Goal: Transaction & Acquisition: Purchase product/service

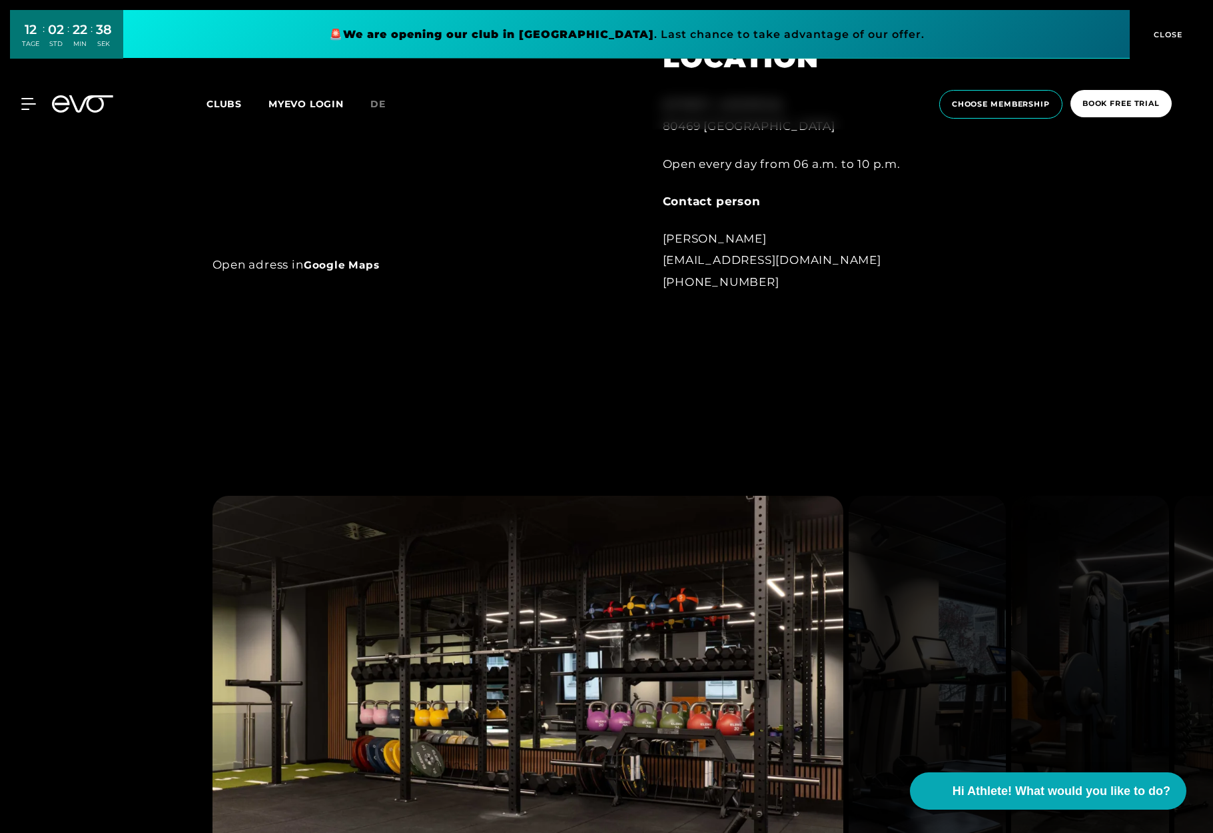
click at [124, 567] on div at bounding box center [606, 731] width 1213 height 621
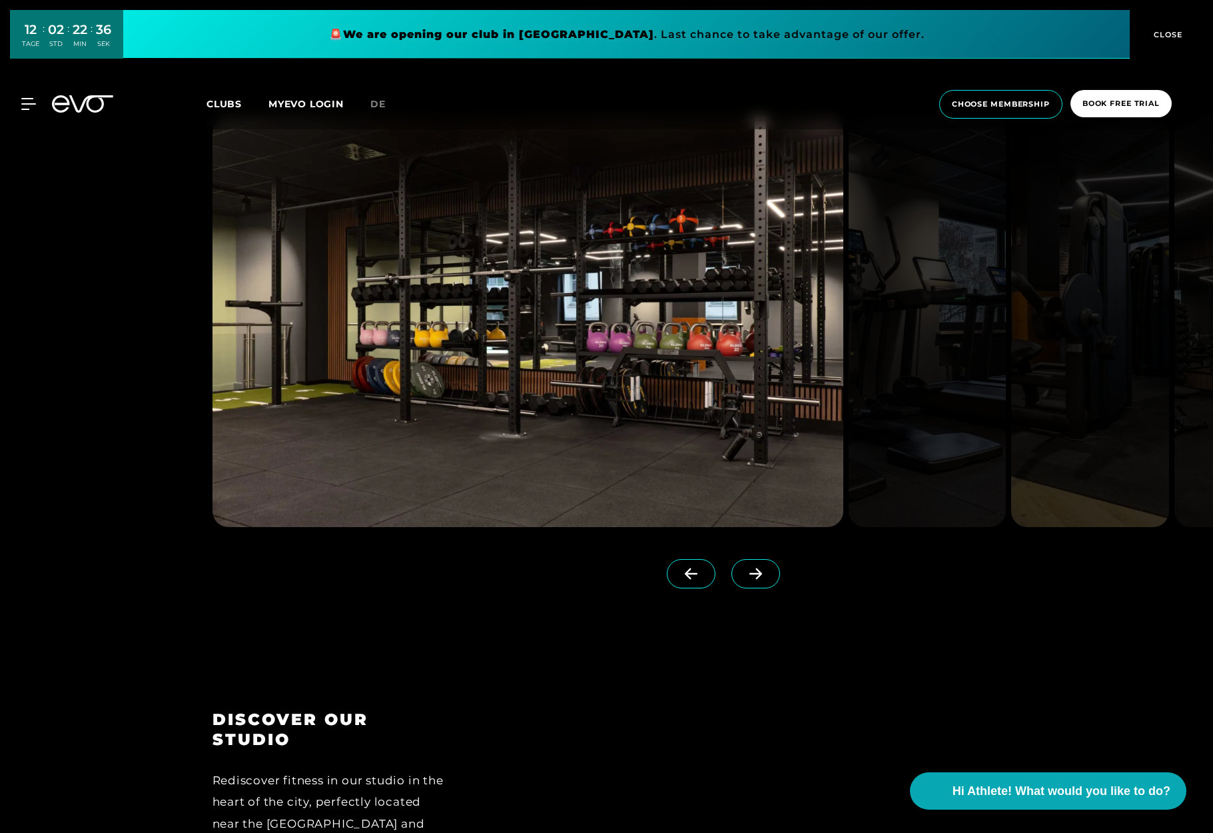
scroll to position [1620, 0]
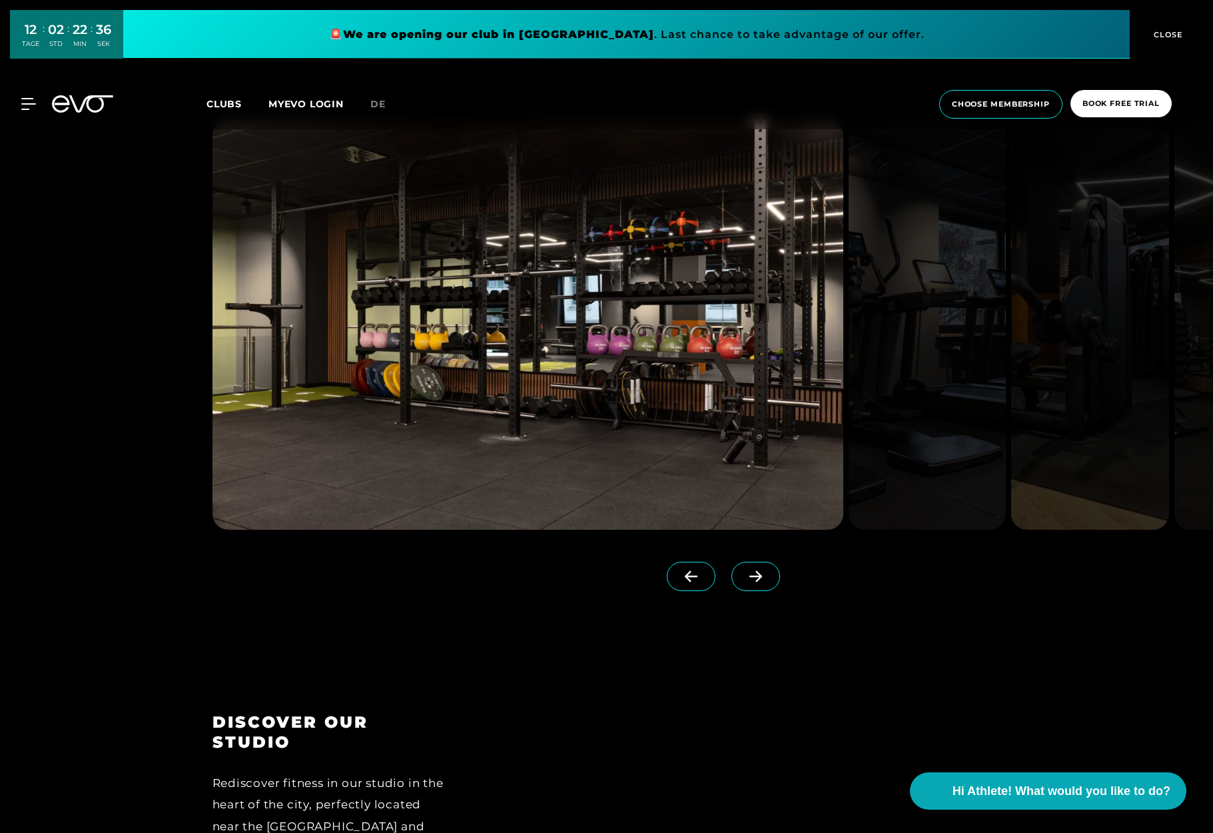
click at [757, 580] on icon at bounding box center [755, 576] width 13 height 11
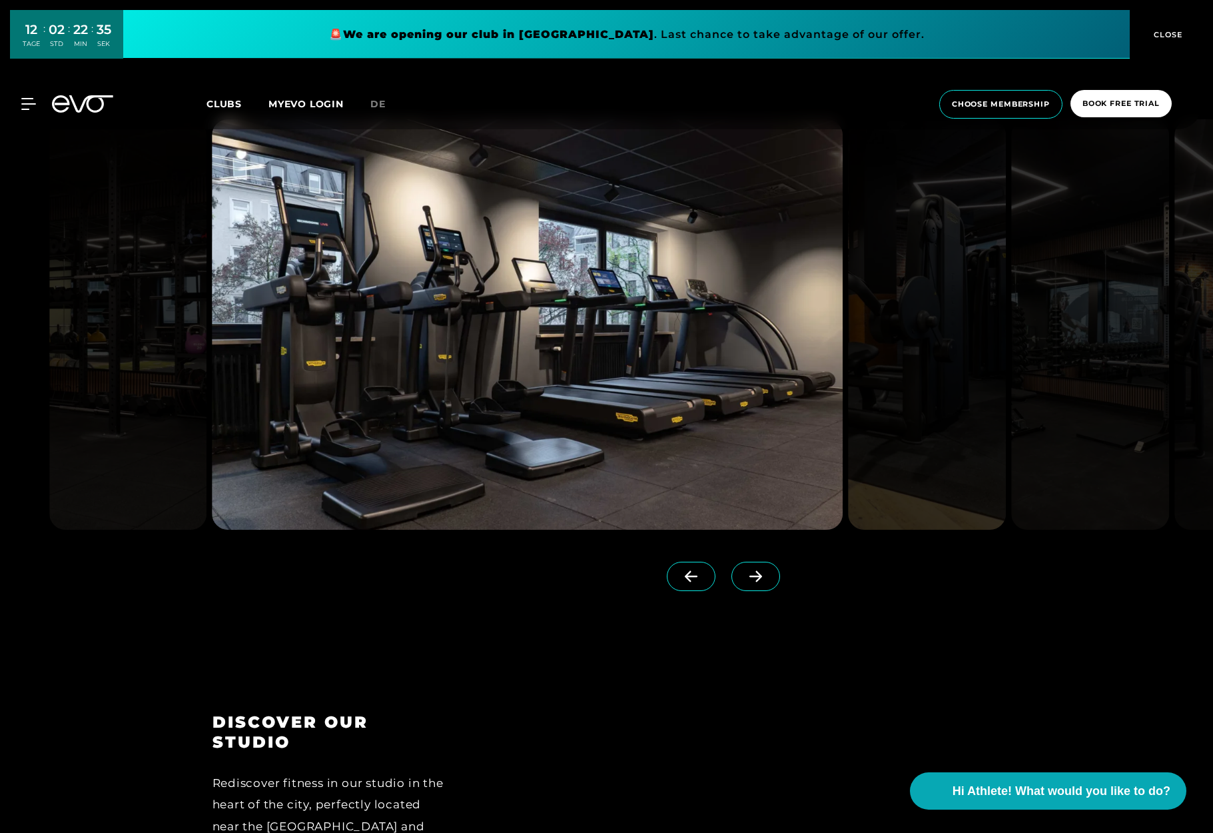
click at [757, 585] on span at bounding box center [755, 575] width 49 height 29
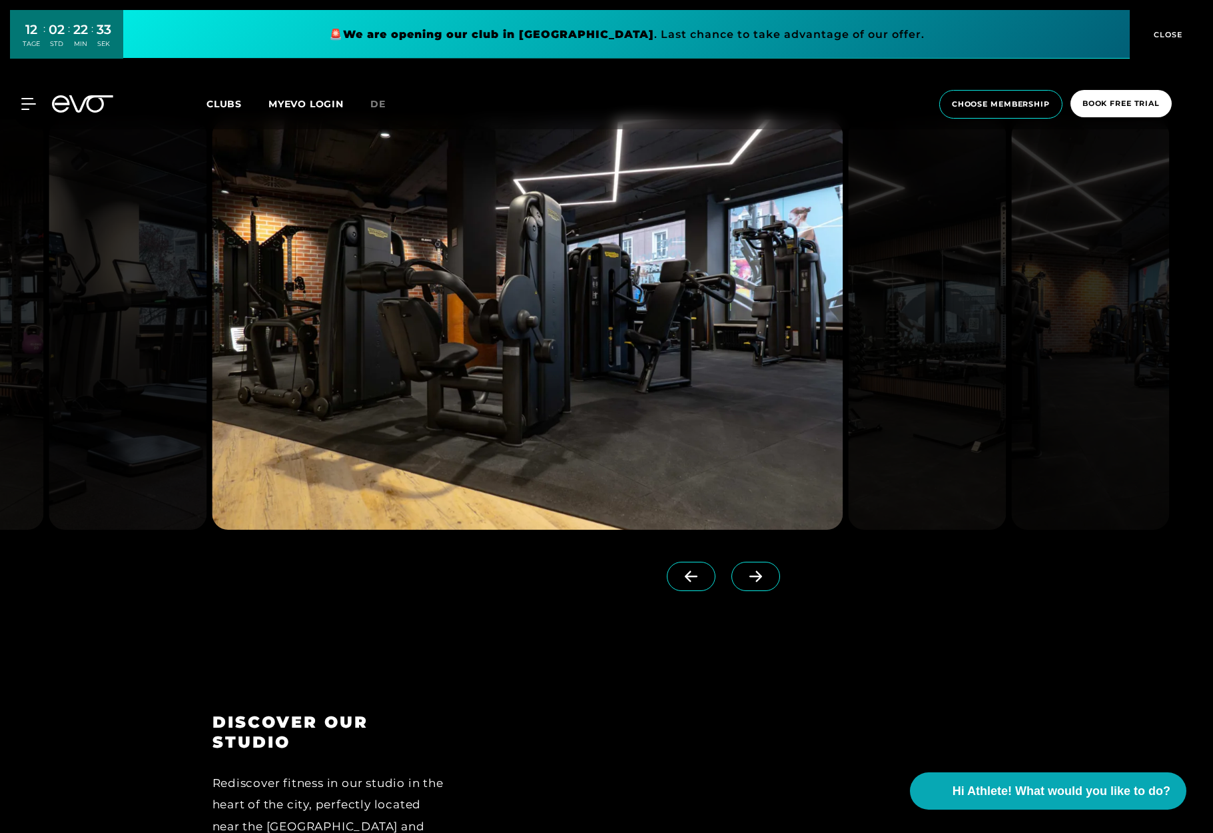
click at [760, 581] on icon at bounding box center [755, 576] width 23 height 12
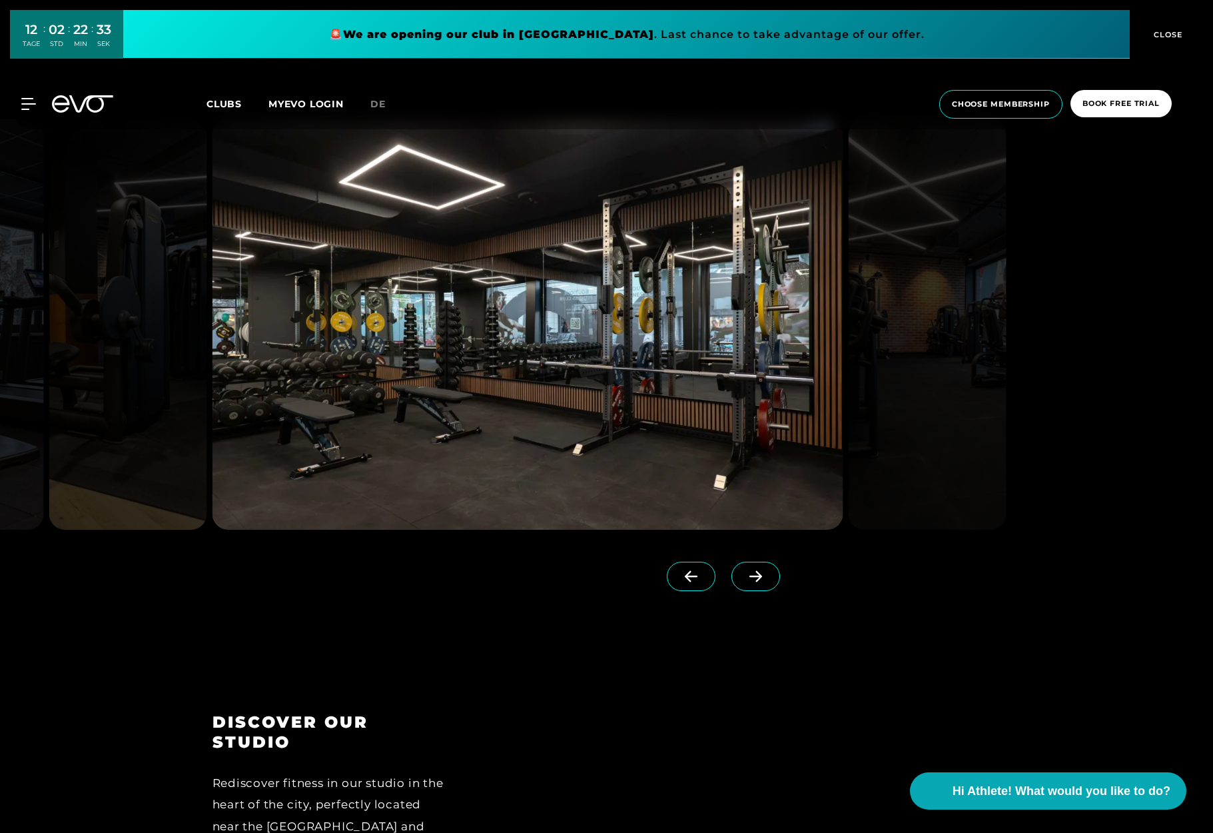
click at [760, 580] on icon at bounding box center [755, 576] width 23 height 12
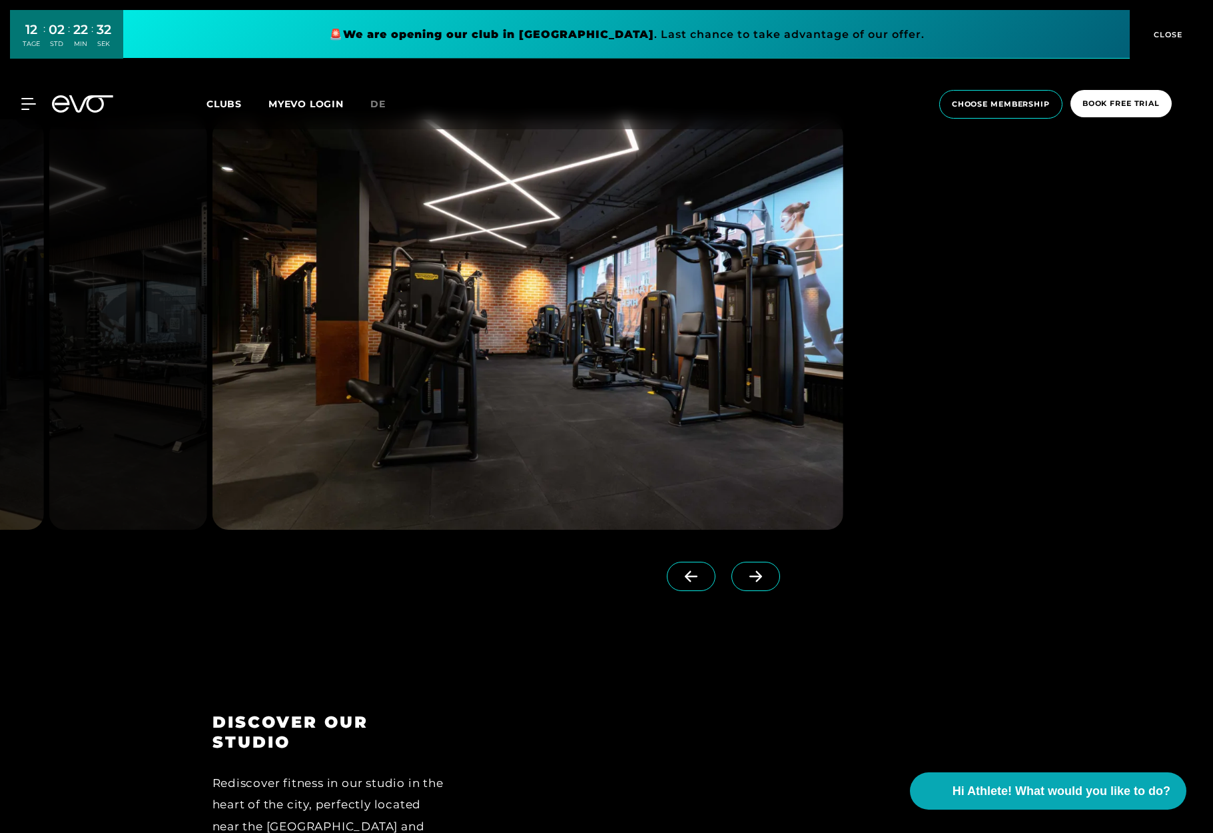
click at [757, 563] on span at bounding box center [755, 575] width 49 height 29
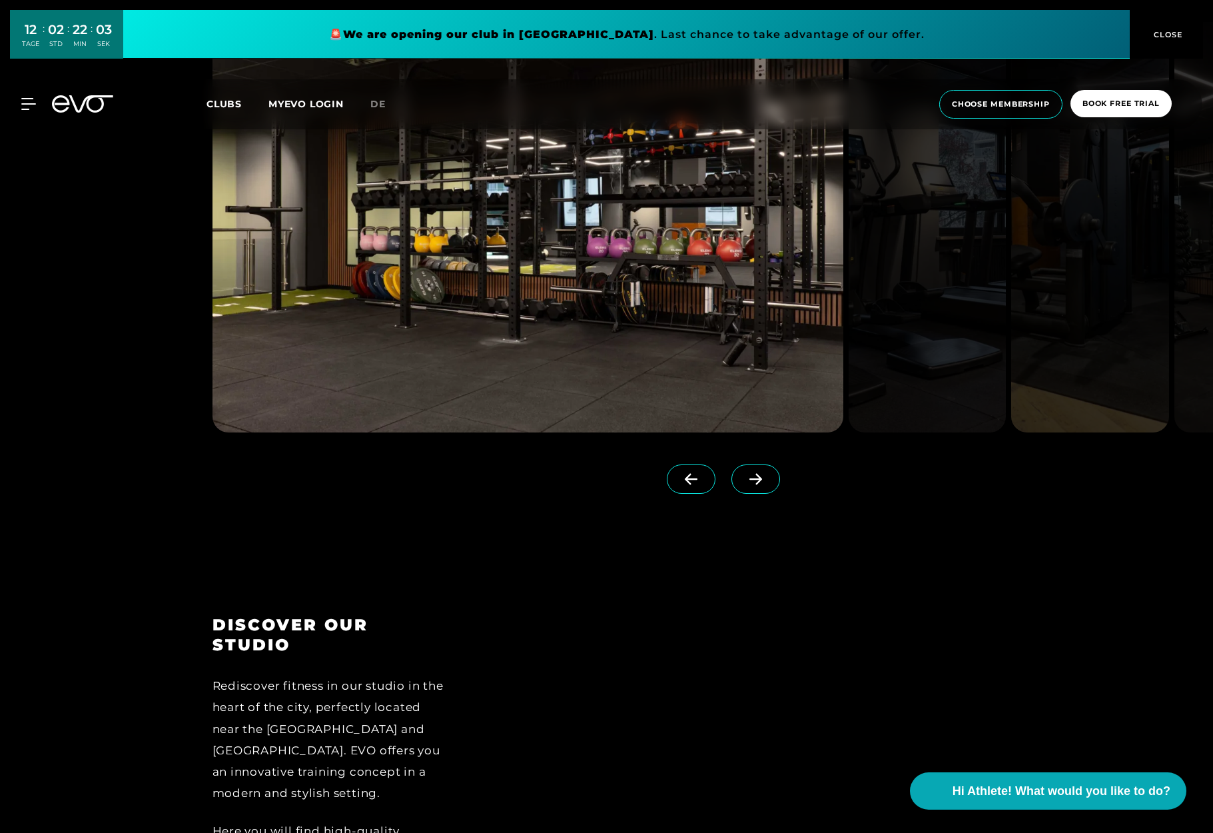
scroll to position [1715, 0]
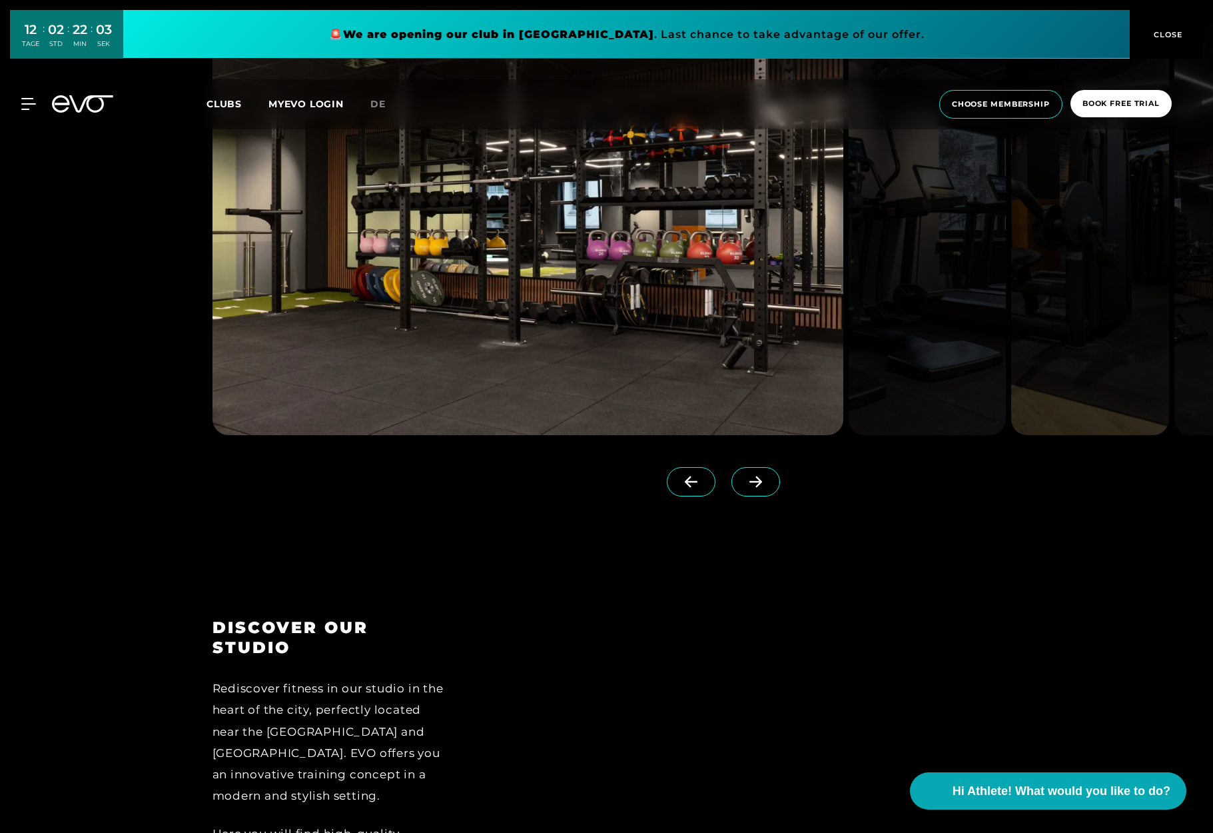
click at [758, 491] on span at bounding box center [755, 481] width 49 height 29
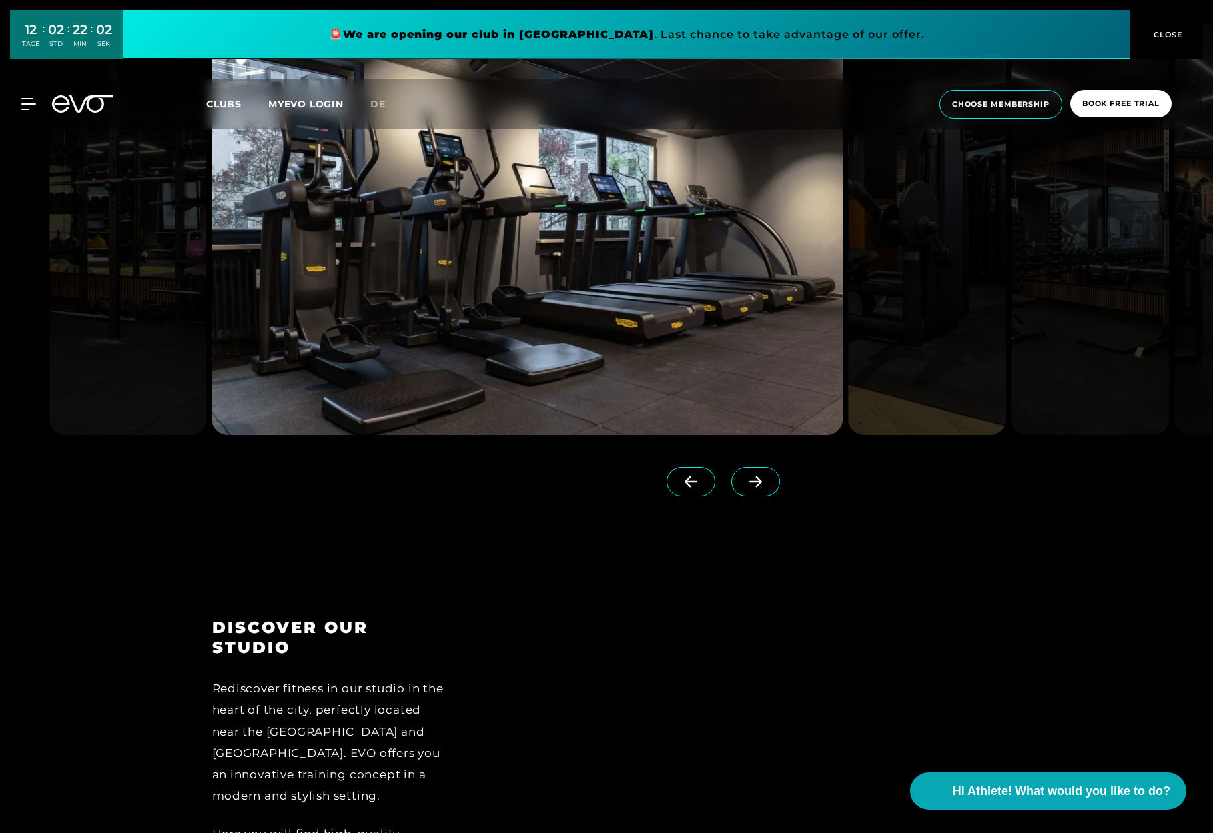
click at [758, 491] on span at bounding box center [755, 481] width 49 height 29
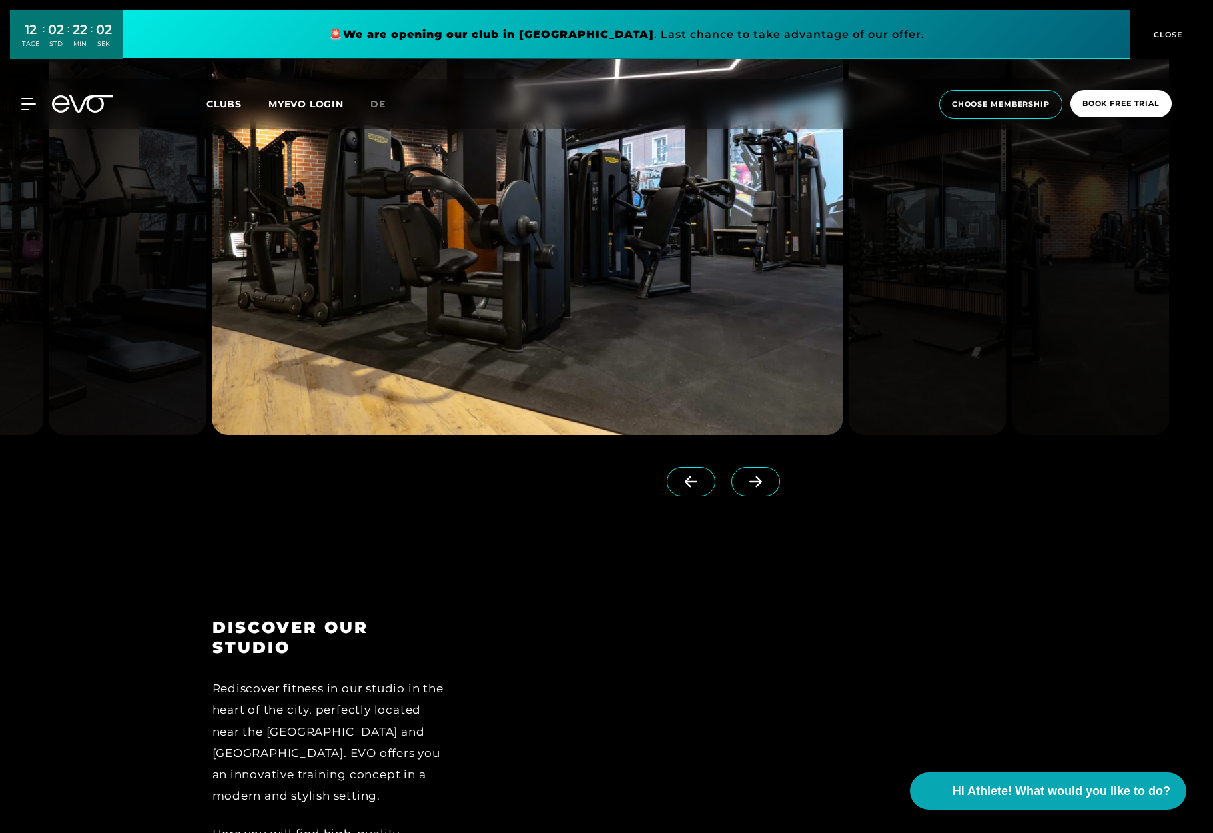
click at [758, 491] on span at bounding box center [755, 481] width 49 height 29
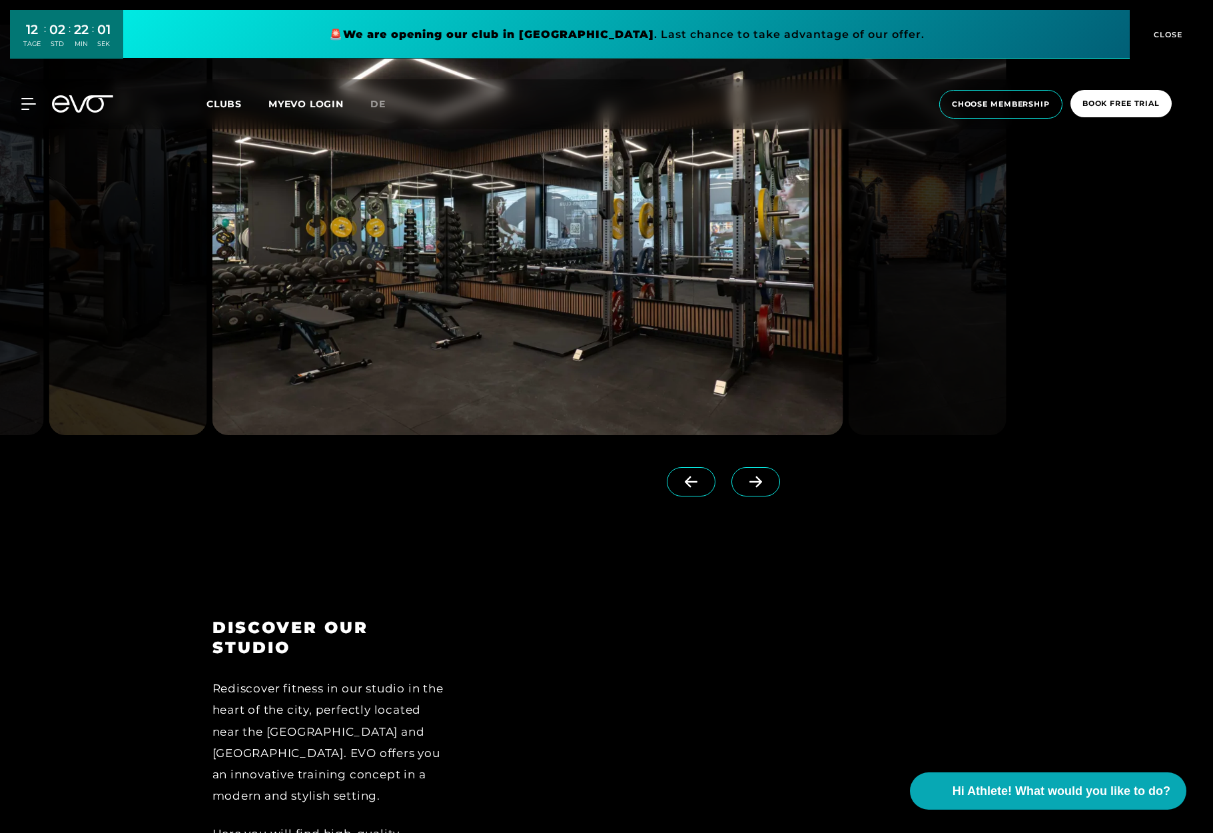
click at [758, 491] on span at bounding box center [755, 481] width 49 height 29
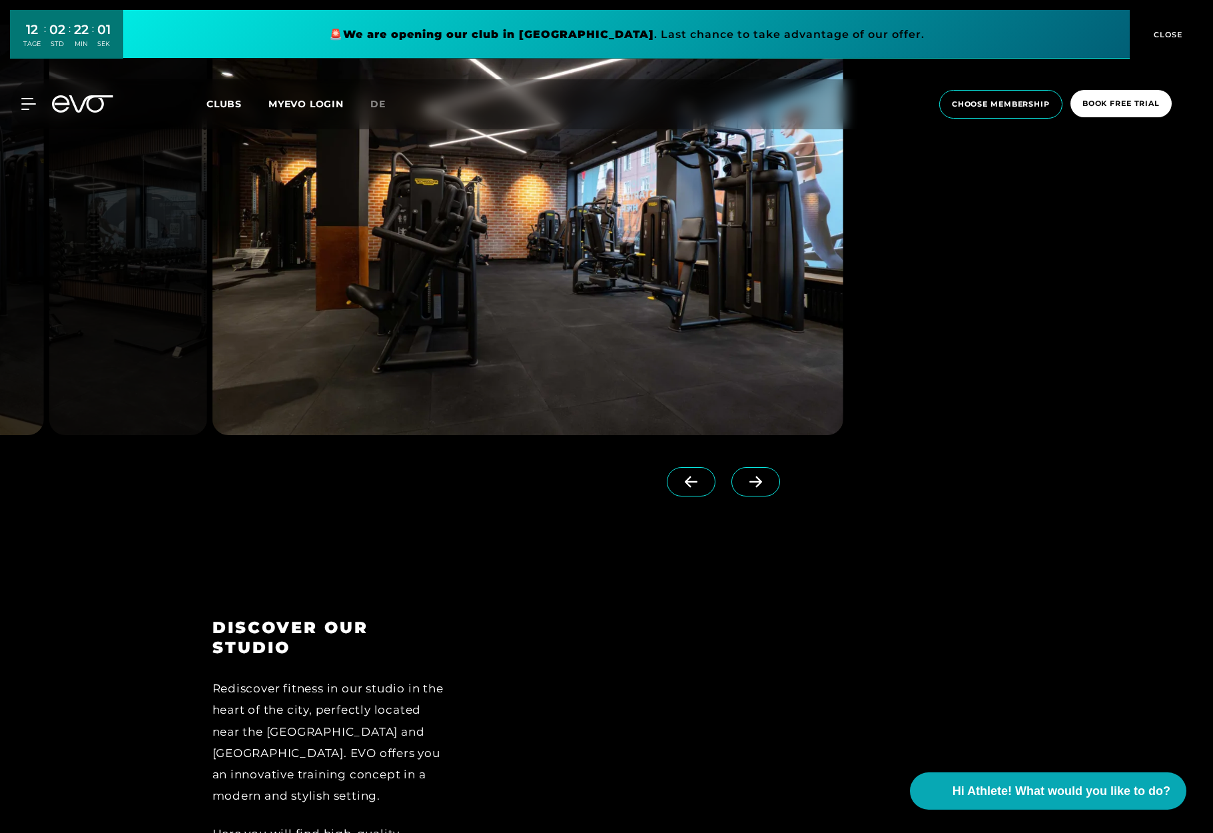
click at [758, 491] on span at bounding box center [755, 481] width 49 height 29
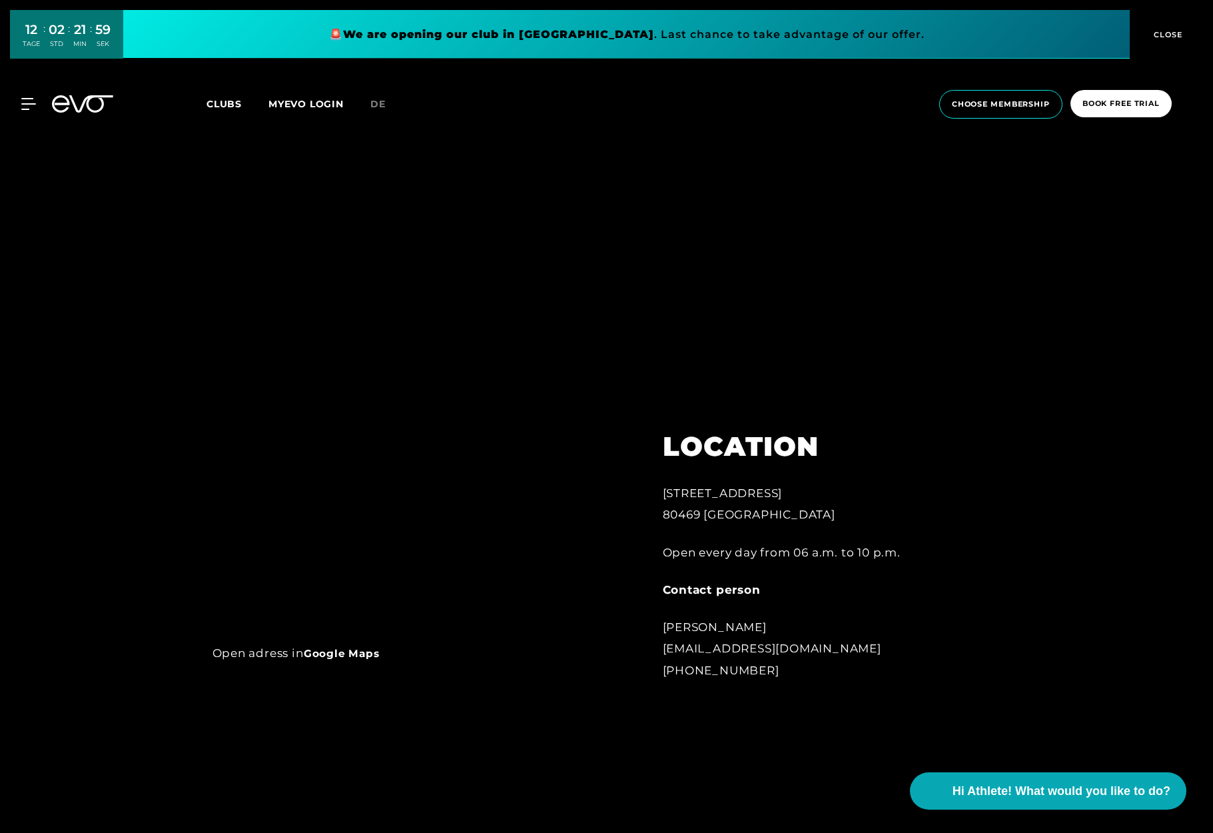
scroll to position [0, 0]
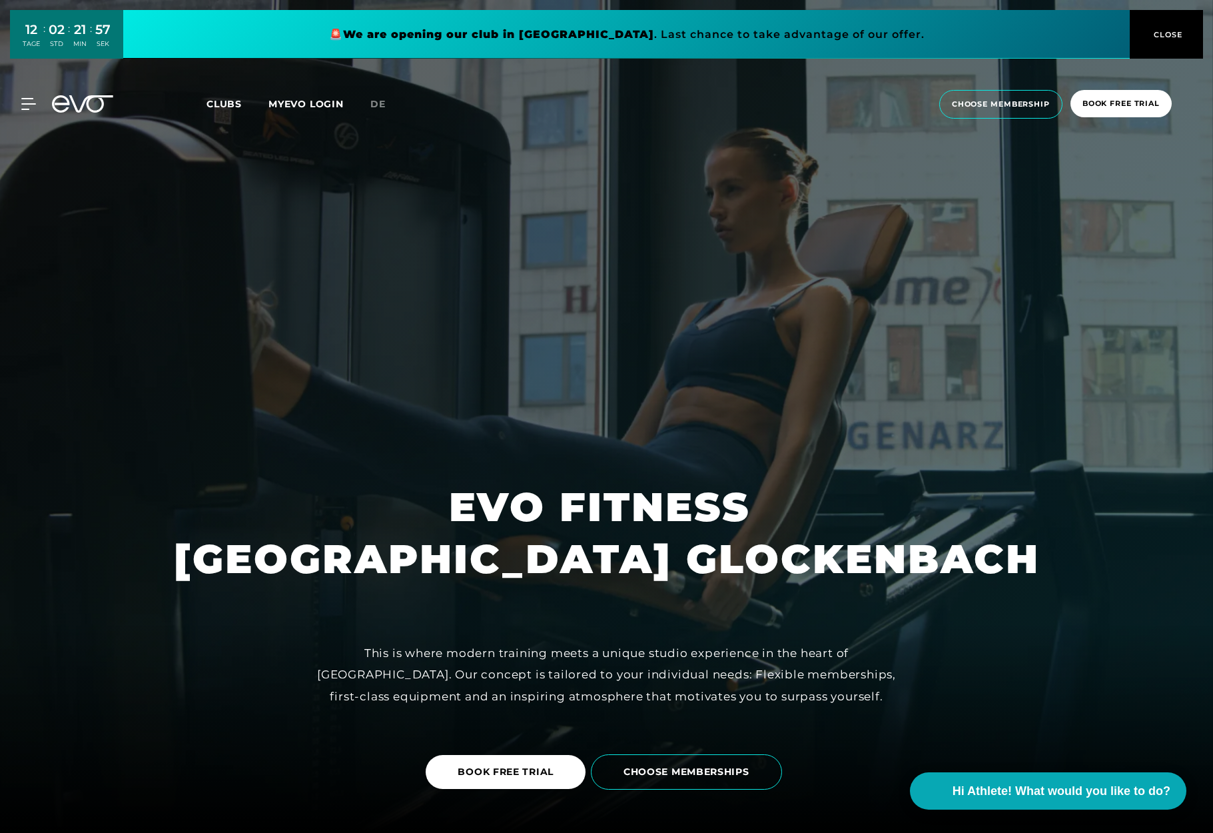
click at [698, 750] on link "CHOOSE MEMBERSHIPS" at bounding box center [689, 771] width 196 height 55
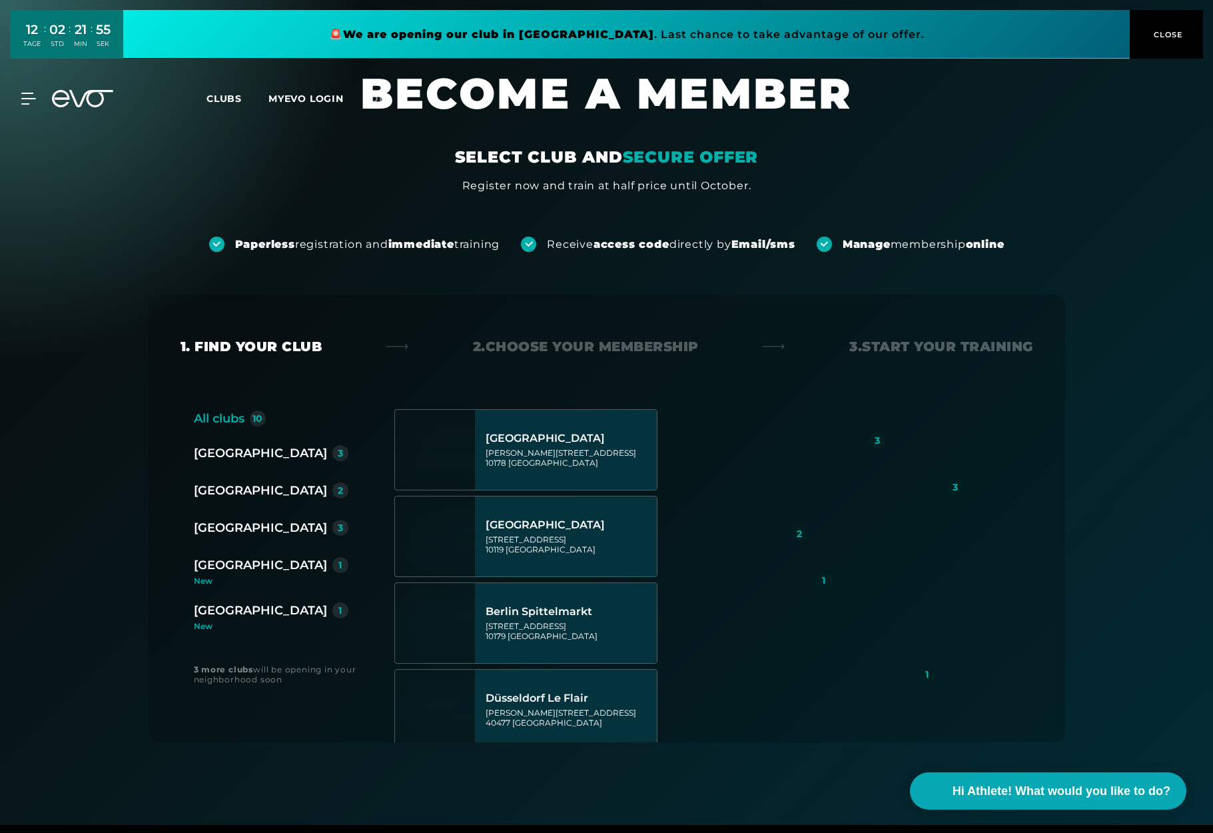
click at [228, 565] on div "[GEOGRAPHIC_DATA]" at bounding box center [260, 564] width 133 height 19
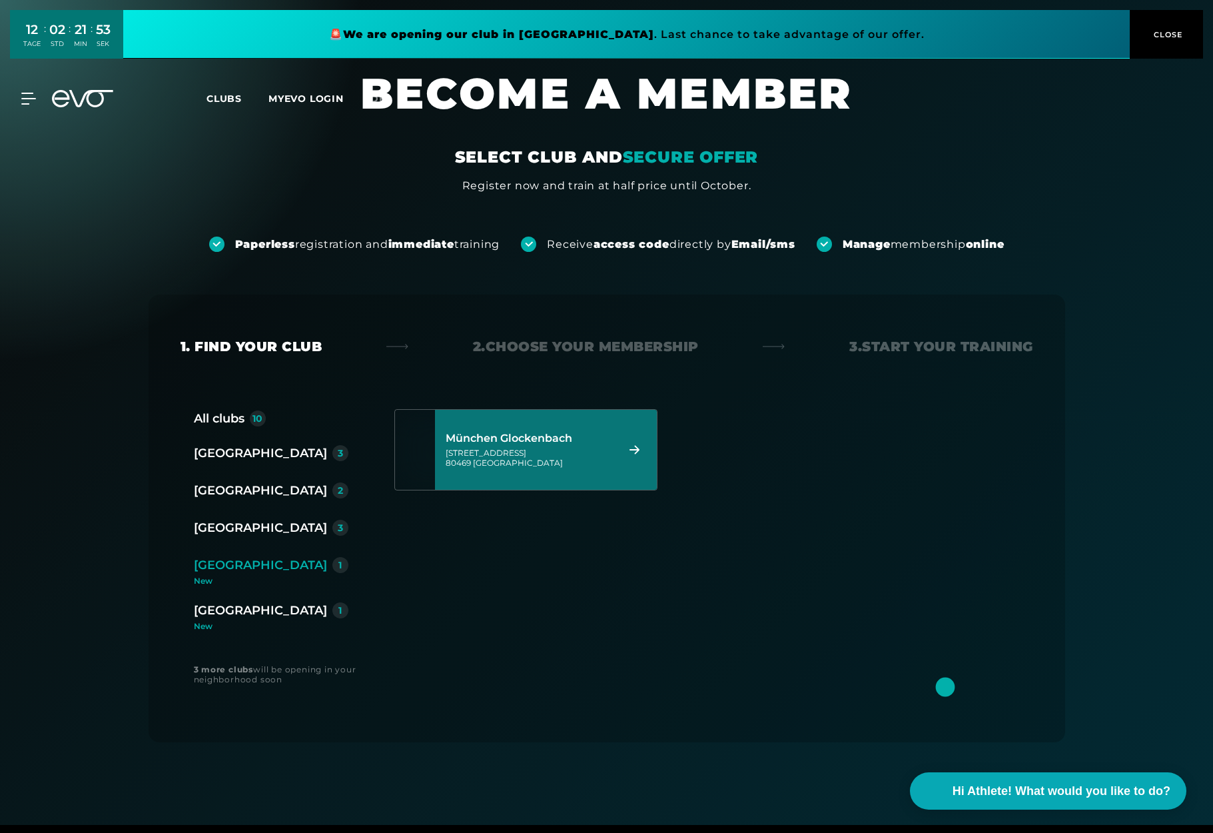
click at [516, 449] on div "[STREET_ADDRESS]" at bounding box center [529, 458] width 167 height 20
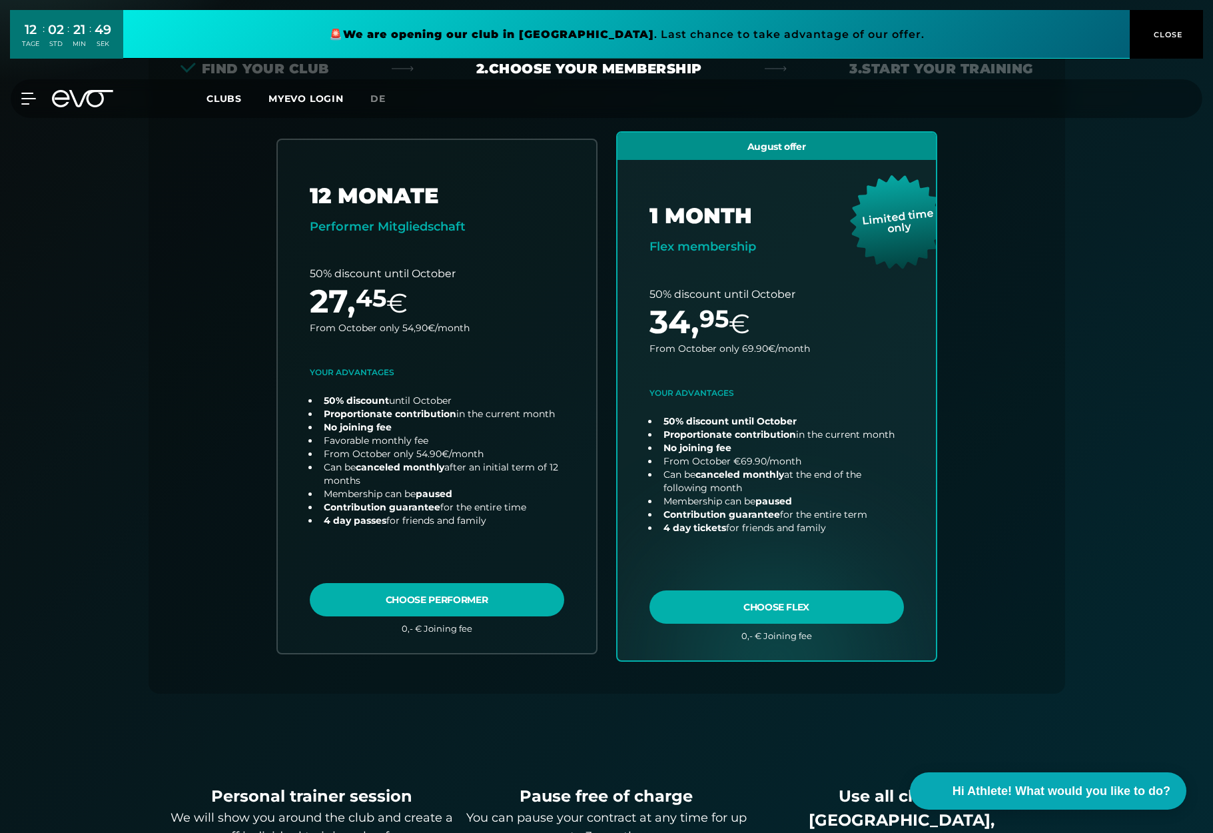
scroll to position [263, 0]
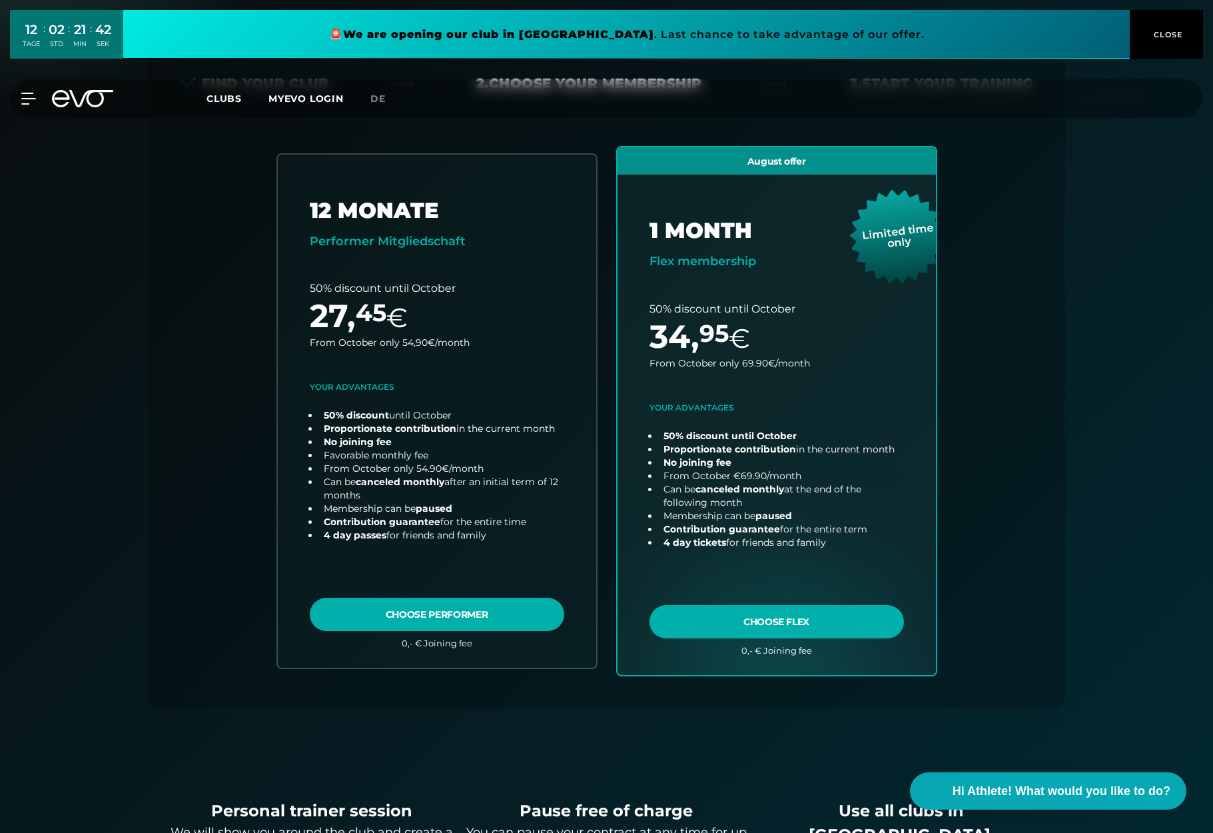
click at [146, 376] on div "Back Find your club 2. Choose your membership 3. Start your Training All clubs …" at bounding box center [606, 482] width 959 height 986
